Goal: Task Accomplishment & Management: Manage account settings

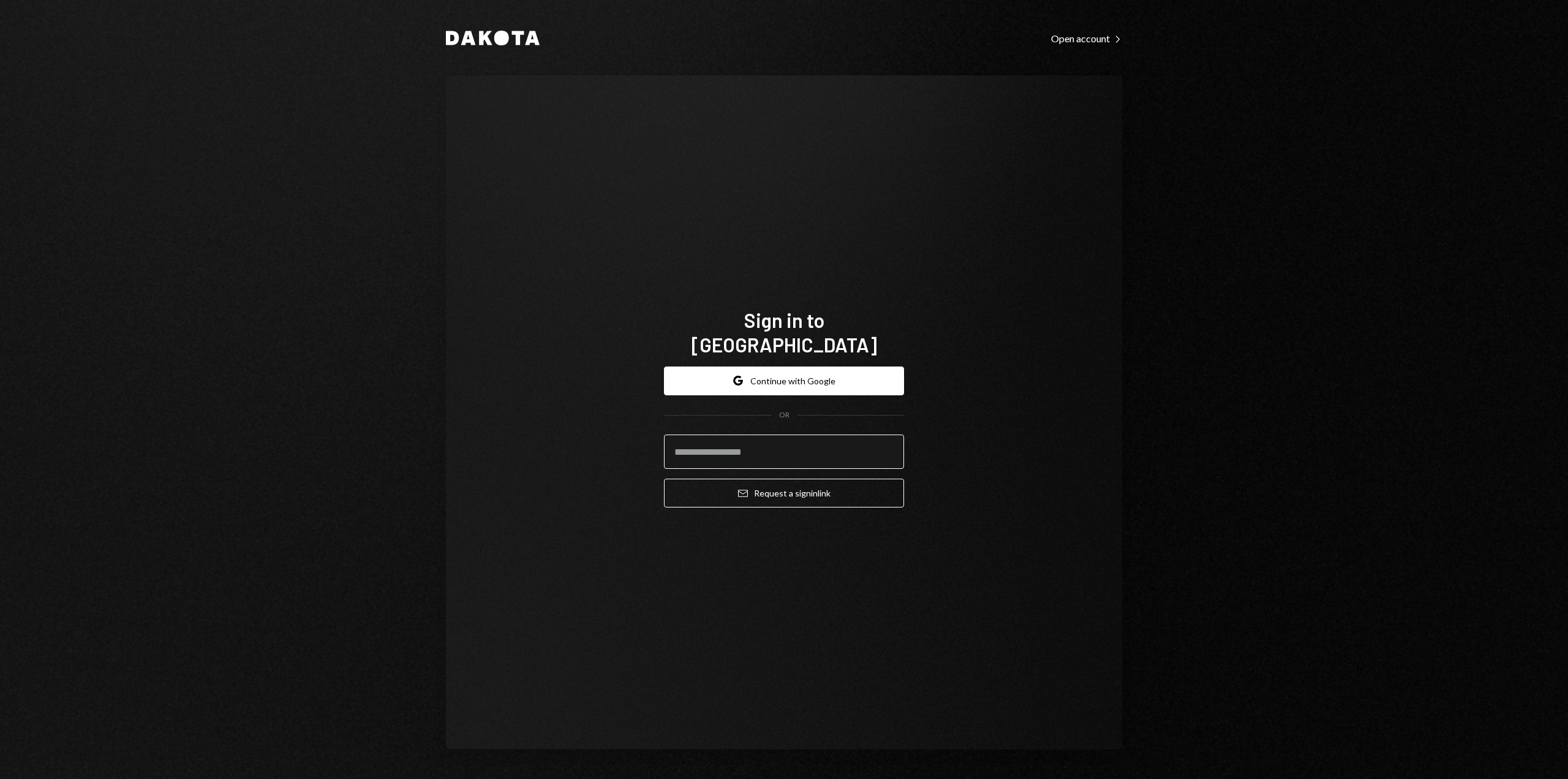
click at [738, 447] on input "email" at bounding box center [784, 452] width 240 height 34
type input "**********"
click at [770, 488] on button "Email Request a sign in link" at bounding box center [784, 492] width 240 height 29
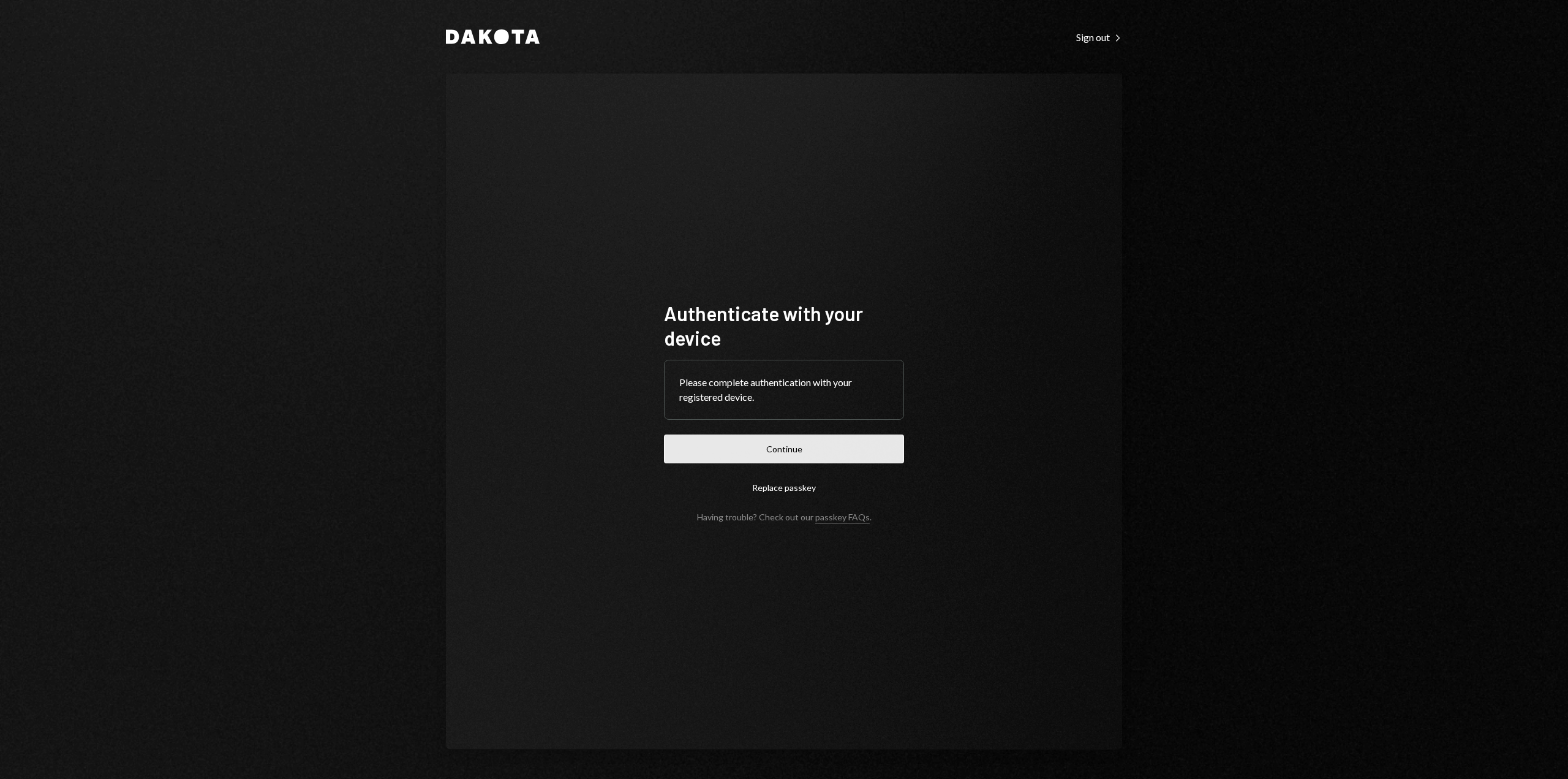
click at [771, 443] on button "Continue" at bounding box center [784, 448] width 240 height 29
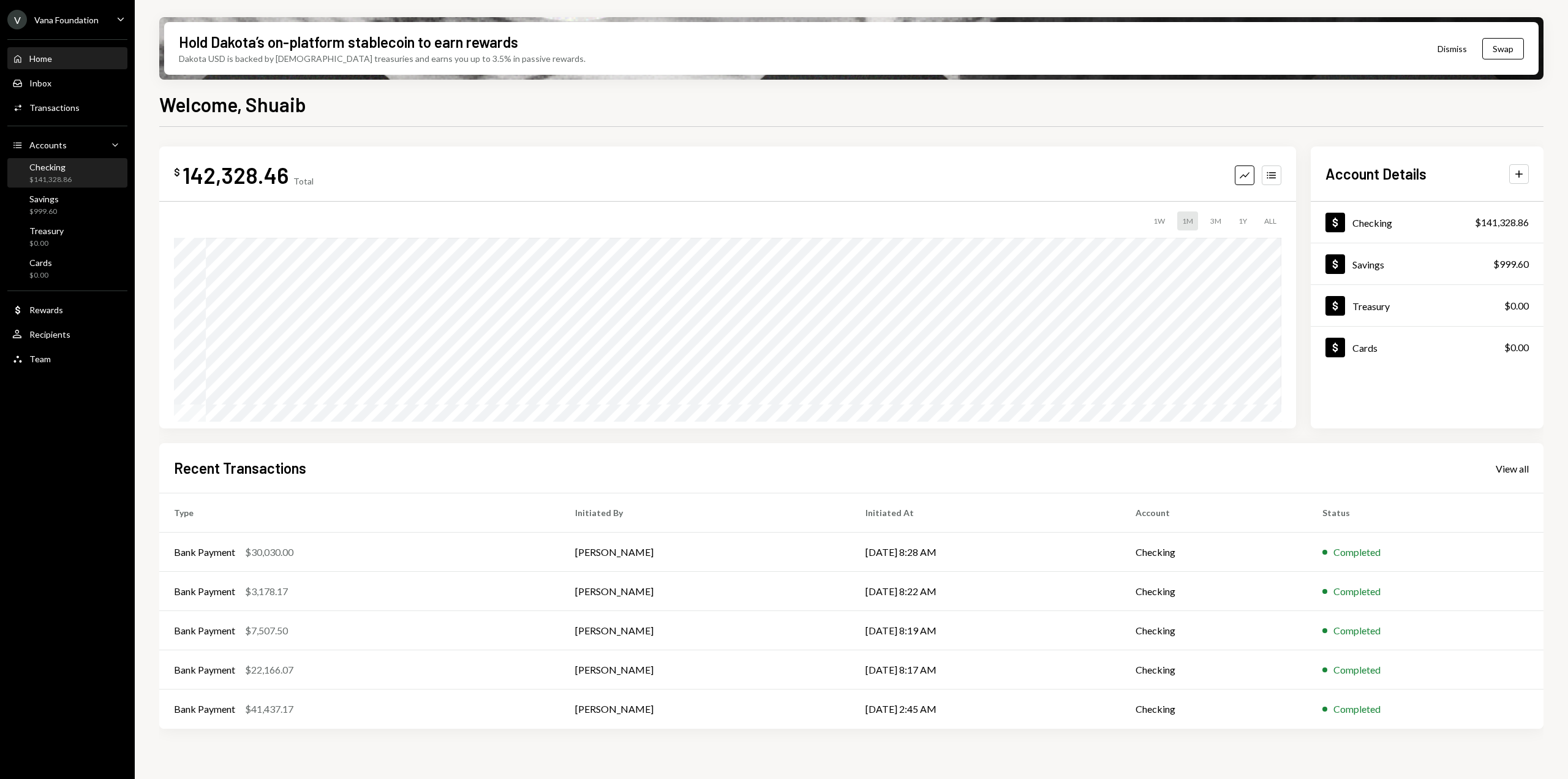
click at [38, 173] on div "Checking $141,328.86" at bounding box center [50, 173] width 42 height 24
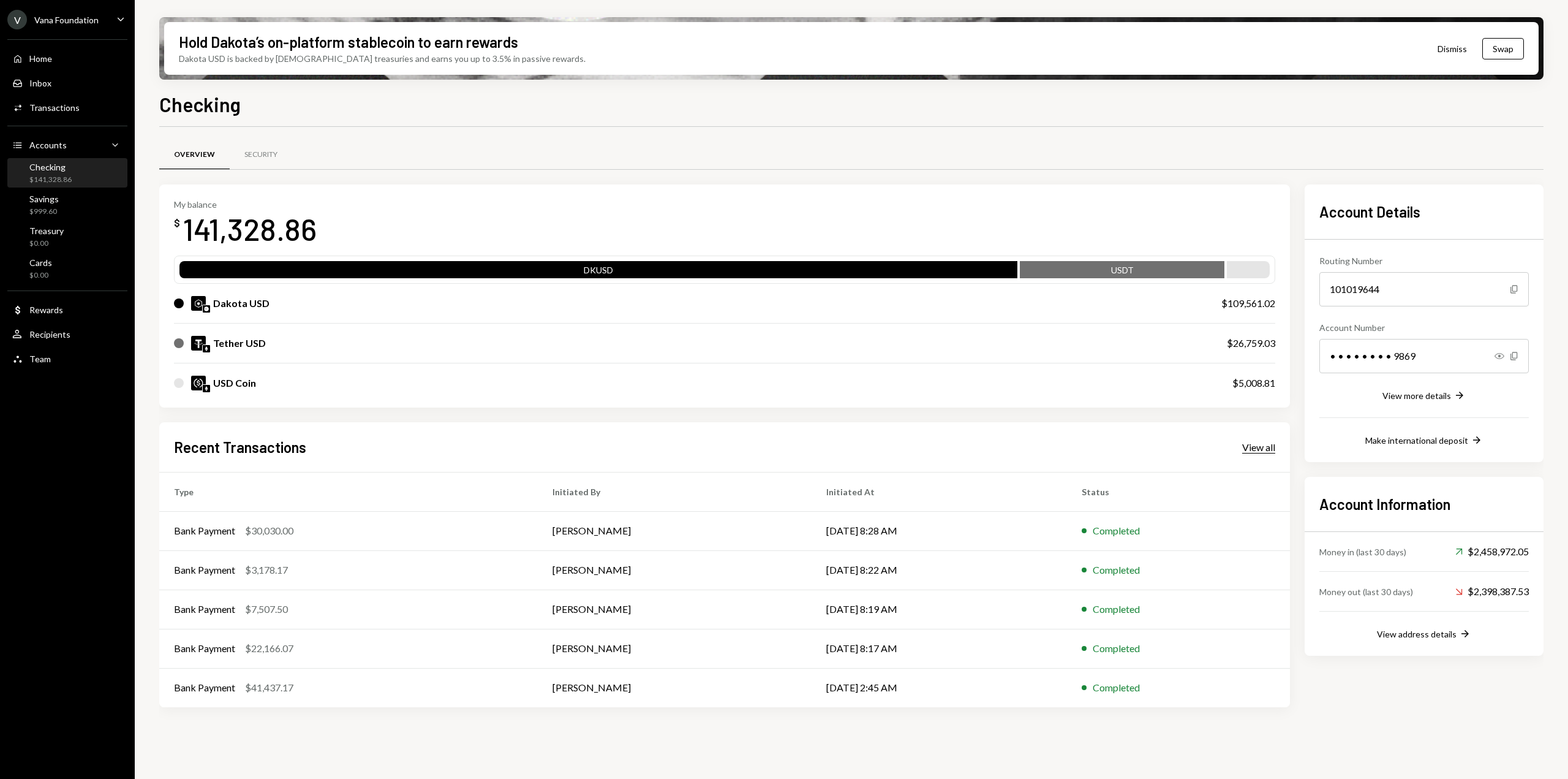
click at [1249, 444] on div "View all" at bounding box center [1259, 447] width 33 height 12
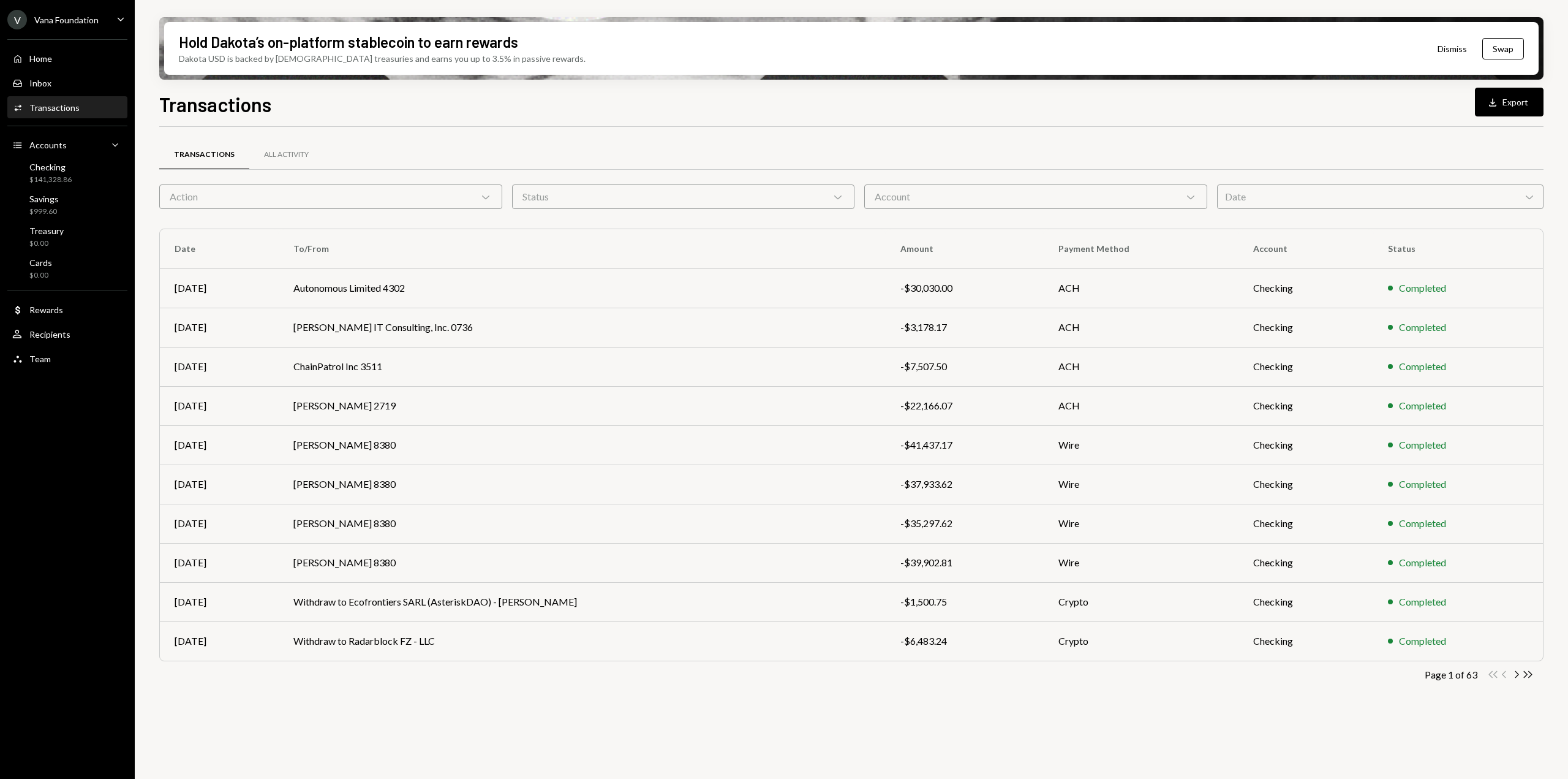
click at [1285, 192] on div "Date Chevron Down" at bounding box center [1381, 197] width 327 height 24
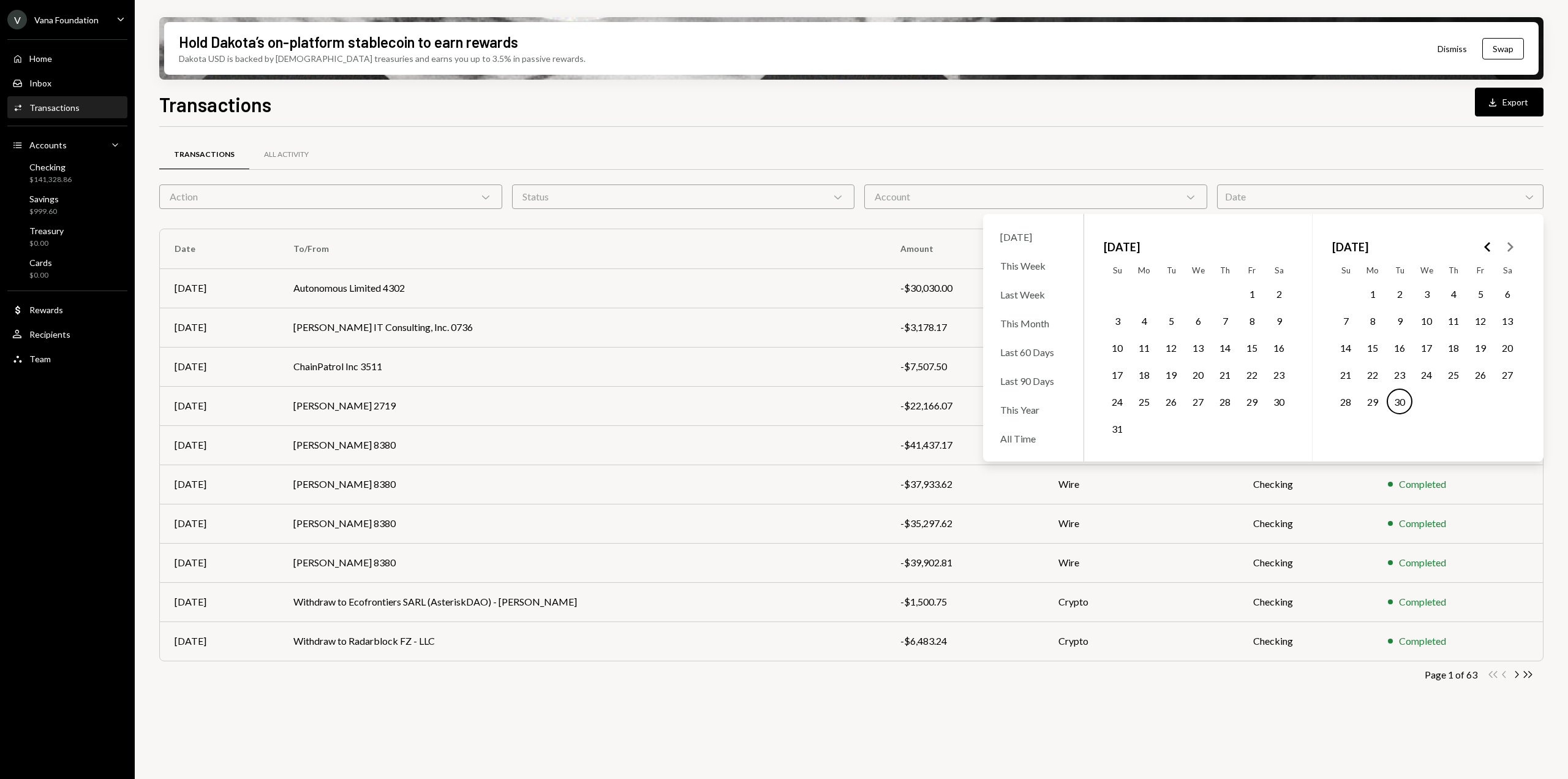
click at [1429, 375] on button "24" at bounding box center [1427, 375] width 25 height 25
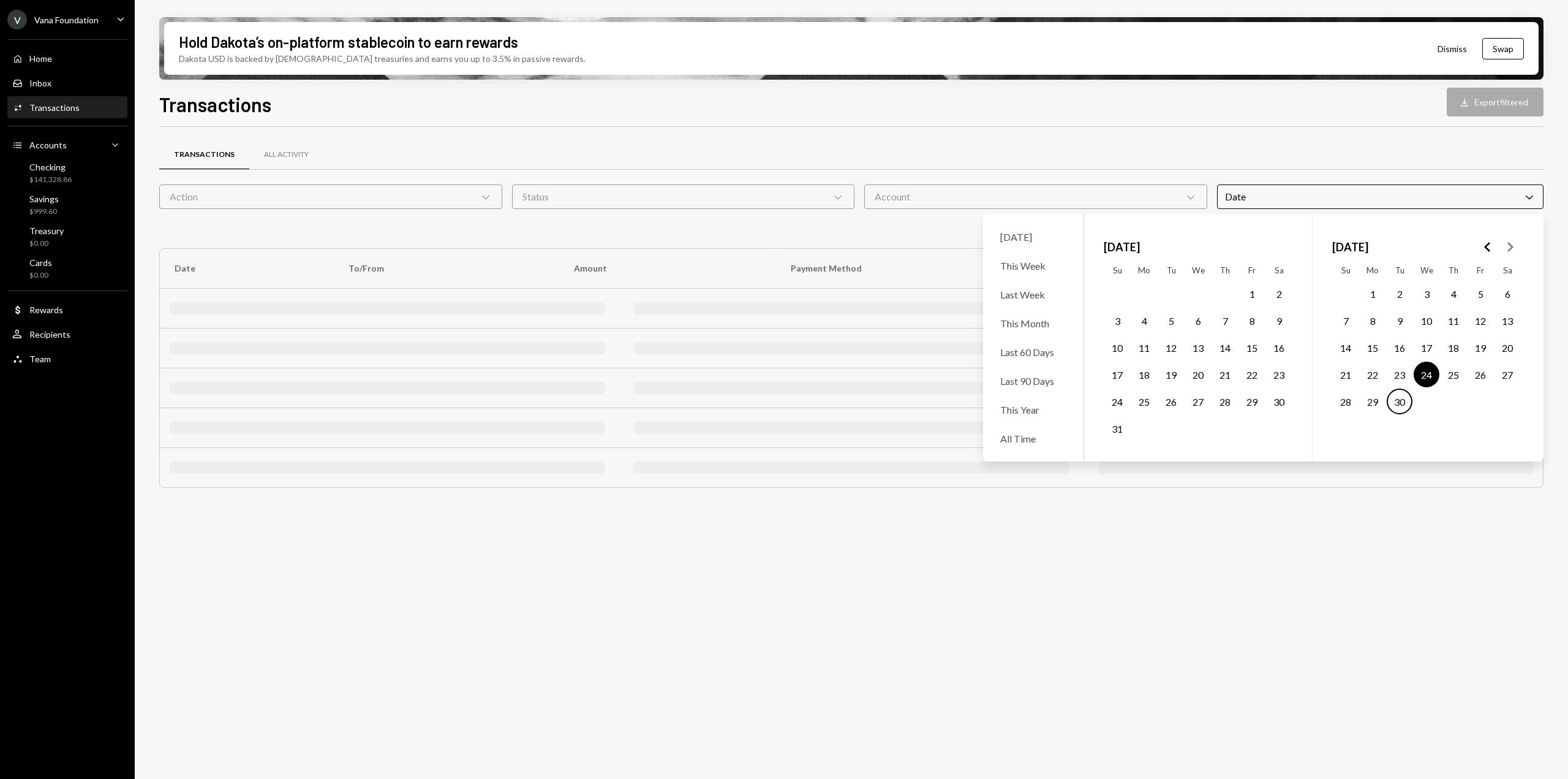
click at [1401, 402] on button "30" at bounding box center [1399, 401] width 25 height 25
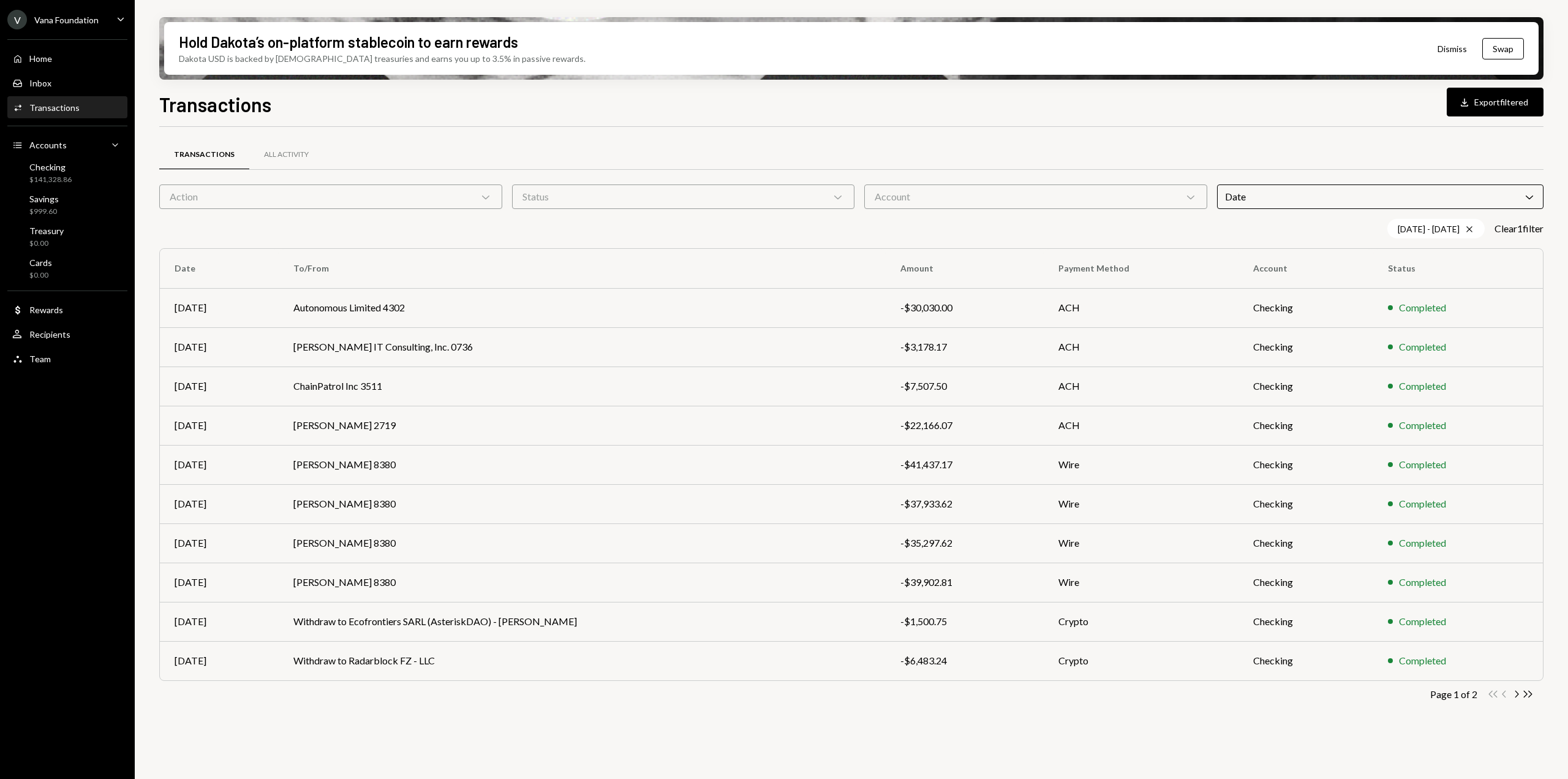
click at [1471, 139] on div "Transactions All Activity" at bounding box center [851, 154] width 1384 height 31
click at [1495, 104] on button "Download Export filtered" at bounding box center [1495, 102] width 97 height 29
